Goal: Task Accomplishment & Management: Use online tool/utility

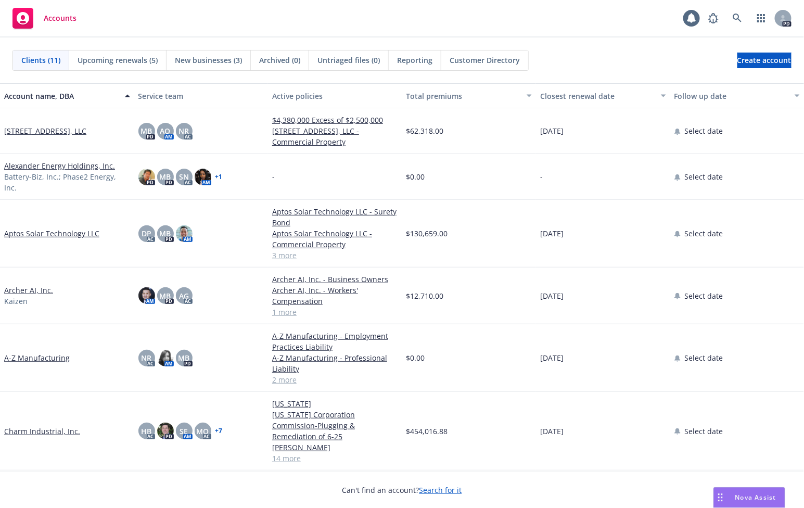
click at [761, 503] on div "Nova Assist" at bounding box center [749, 497] width 71 height 20
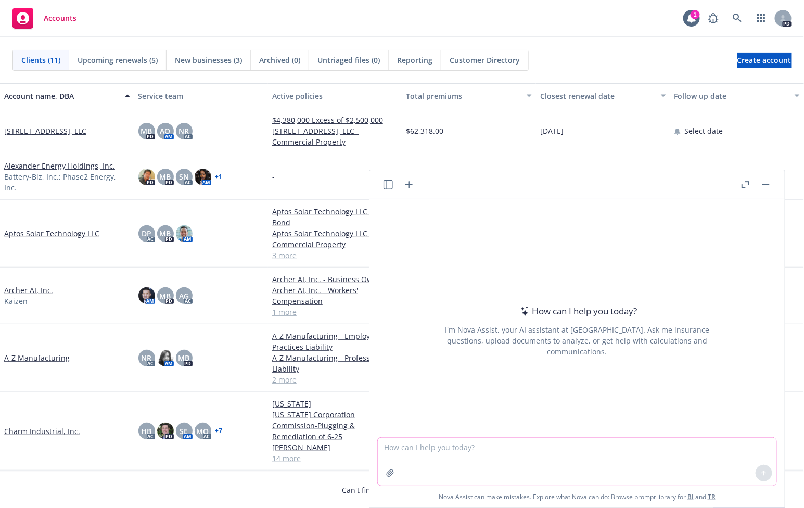
click at [609, 468] on textarea at bounding box center [577, 462] width 399 height 48
type textarea "does ohalo genetics hold any patent"
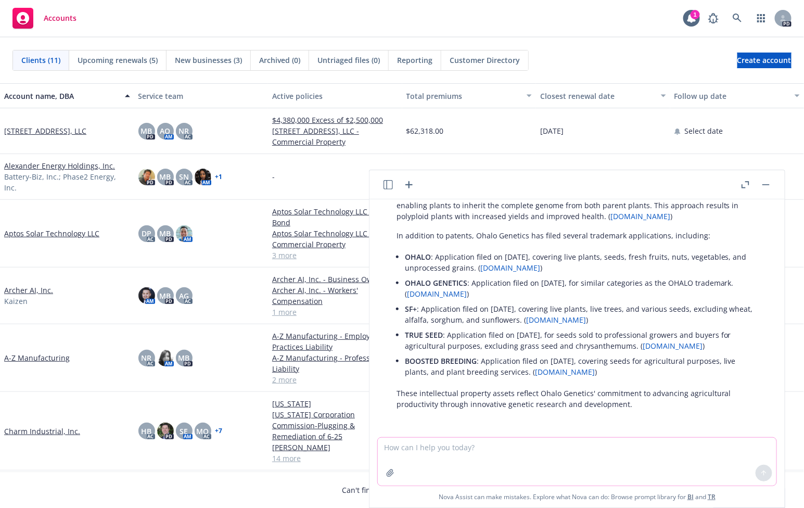
scroll to position [67, 0]
click at [758, 21] on icon "button" at bounding box center [761, 18] width 8 height 8
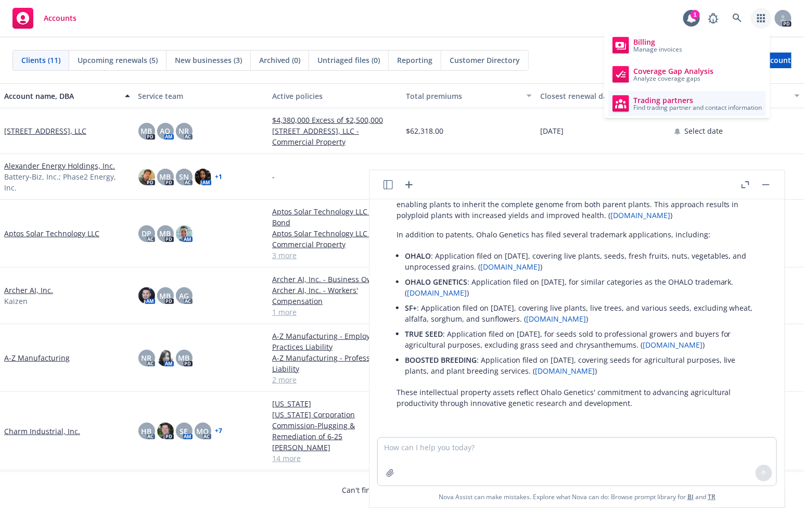
drag, startPoint x: 646, startPoint y: 90, endPoint x: 638, endPoint y: 91, distance: 7.8
click at [646, 91] on div "Billing Manage invoices Coverage Gap Analysis Analyze coverage gaps Trading par…" at bounding box center [687, 74] width 166 height 87
click at [636, 70] on span "Coverage Gap Analysis" at bounding box center [673, 71] width 80 height 8
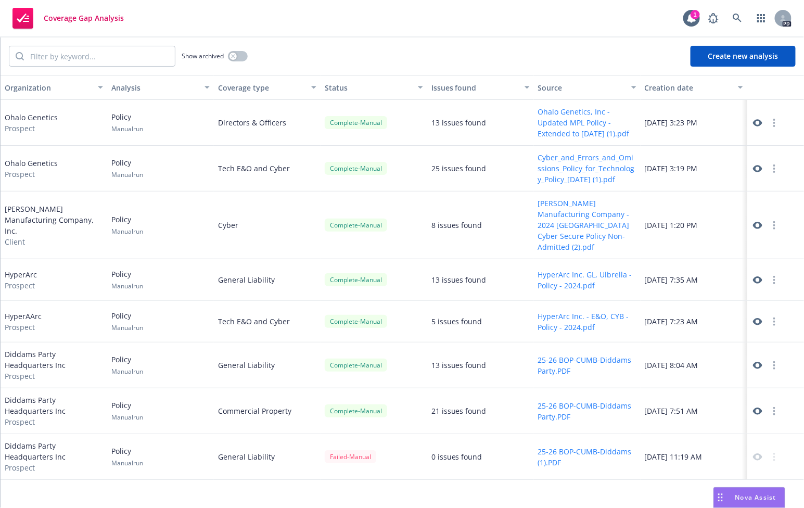
click at [441, 166] on div "25 issues found" at bounding box center [458, 168] width 55 height 11
click at [188, 171] on div "Policy Manual run" at bounding box center [160, 169] width 107 height 46
click at [774, 164] on circle "button" at bounding box center [774, 165] width 2 height 2
click at [748, 167] on div at bounding box center [775, 169] width 57 height 46
click at [756, 167] on icon at bounding box center [757, 168] width 9 height 9
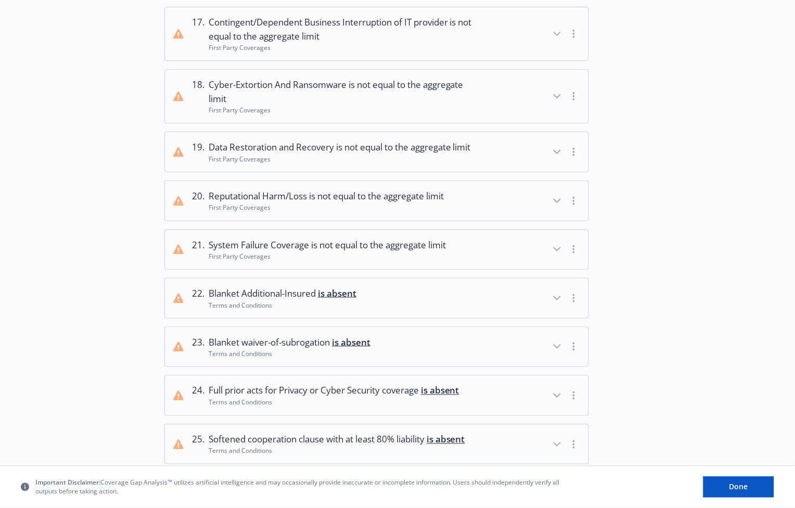
scroll to position [1058, 0]
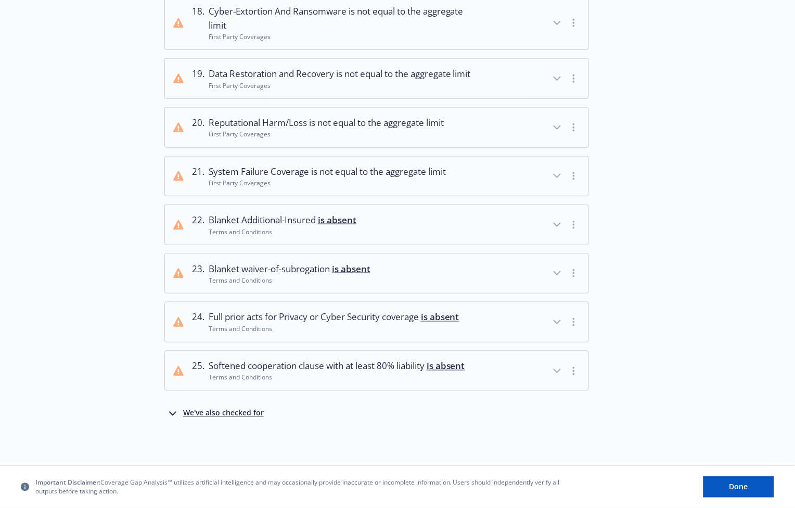
click at [249, 372] on span "Softened cooperation clause with at least 80% liability is absent" at bounding box center [337, 366] width 256 height 14
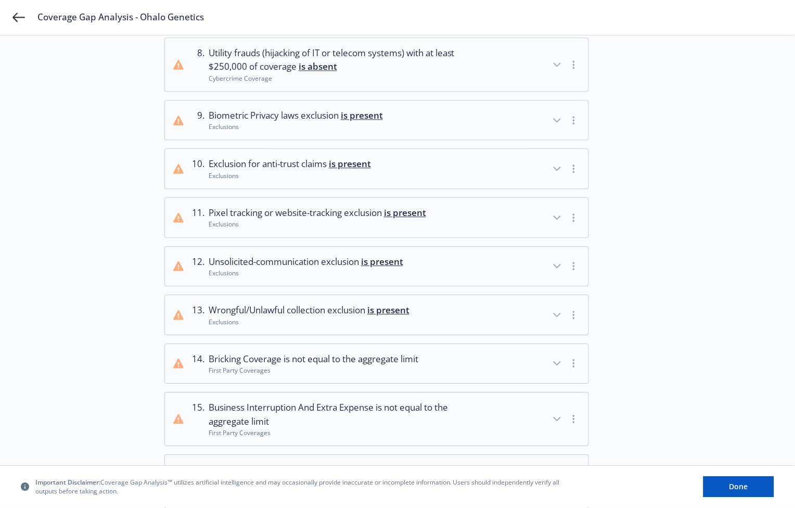
scroll to position [68, 0]
